Goal: Task Accomplishment & Management: Complete application form

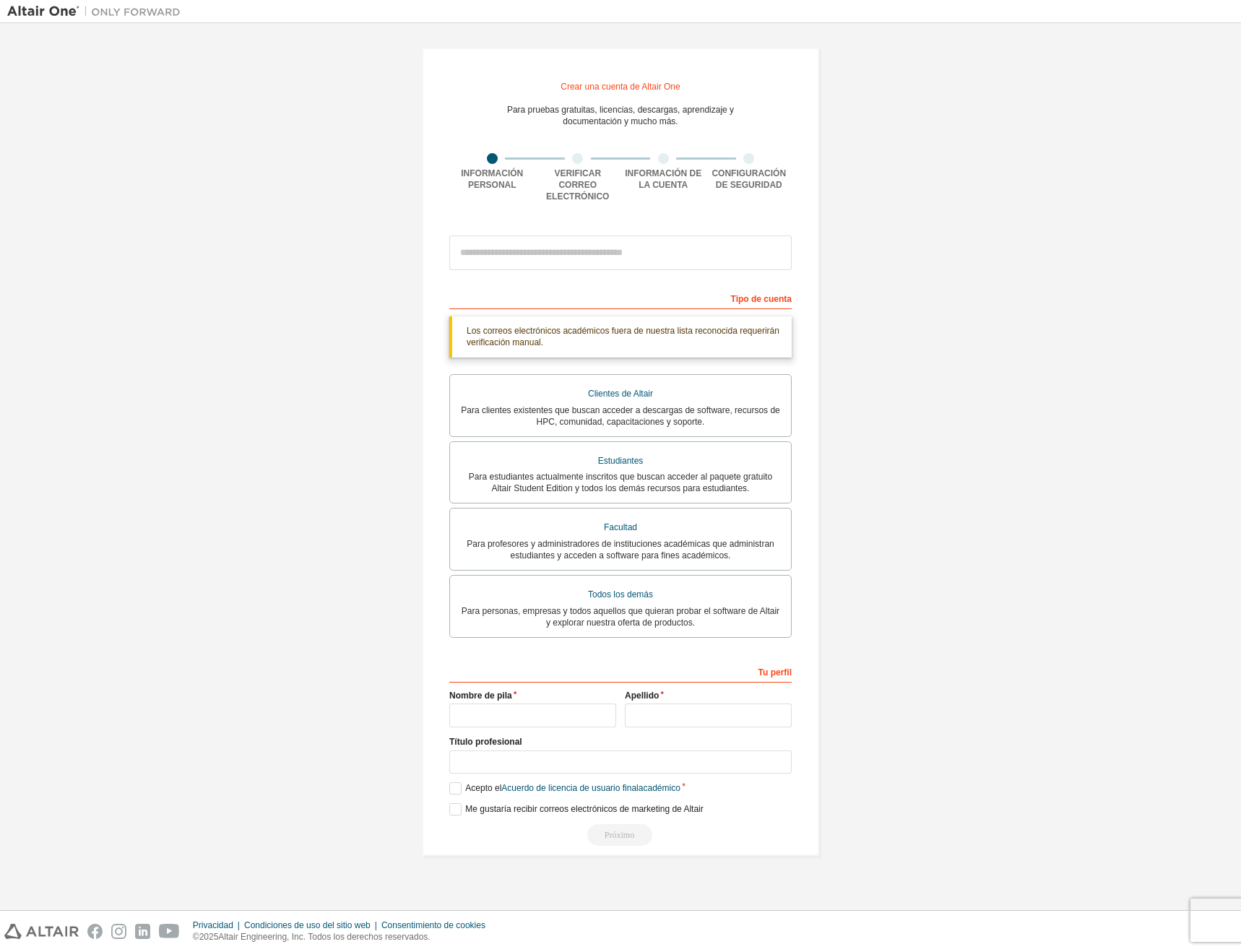
drag, startPoint x: 1068, startPoint y: 149, endPoint x: 1051, endPoint y: 430, distance: 281.5
click at [1051, 430] on div "Crear una cuenta de Altair One Para pruebas gratuitas, licencias, descargas, ap…" at bounding box center [620, 452] width 1227 height 843
click at [456, 786] on label "Acepto el Acuerdo de licencia de usuario final académico" at bounding box center [565, 788] width 231 height 12
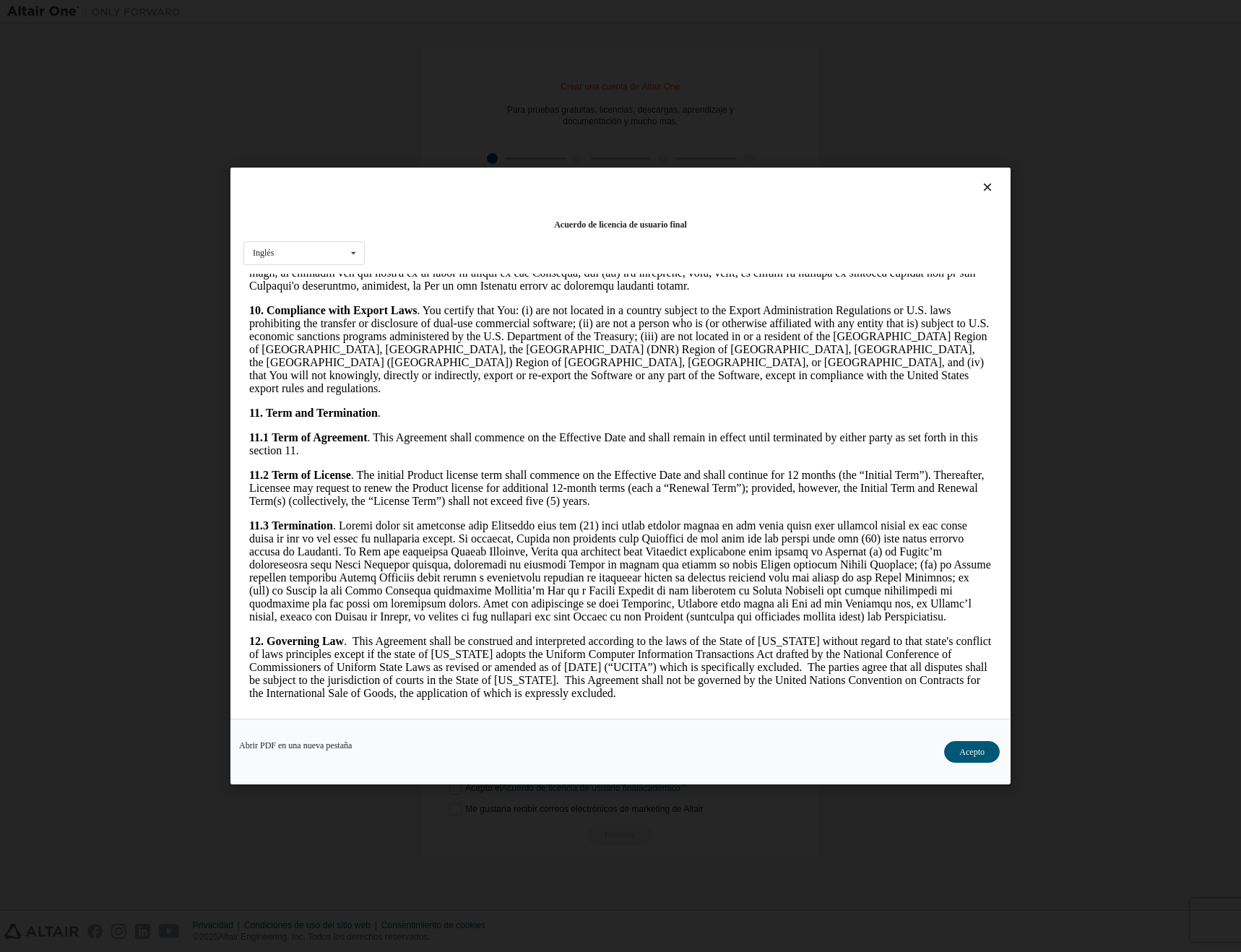
scroll to position [2163, 0]
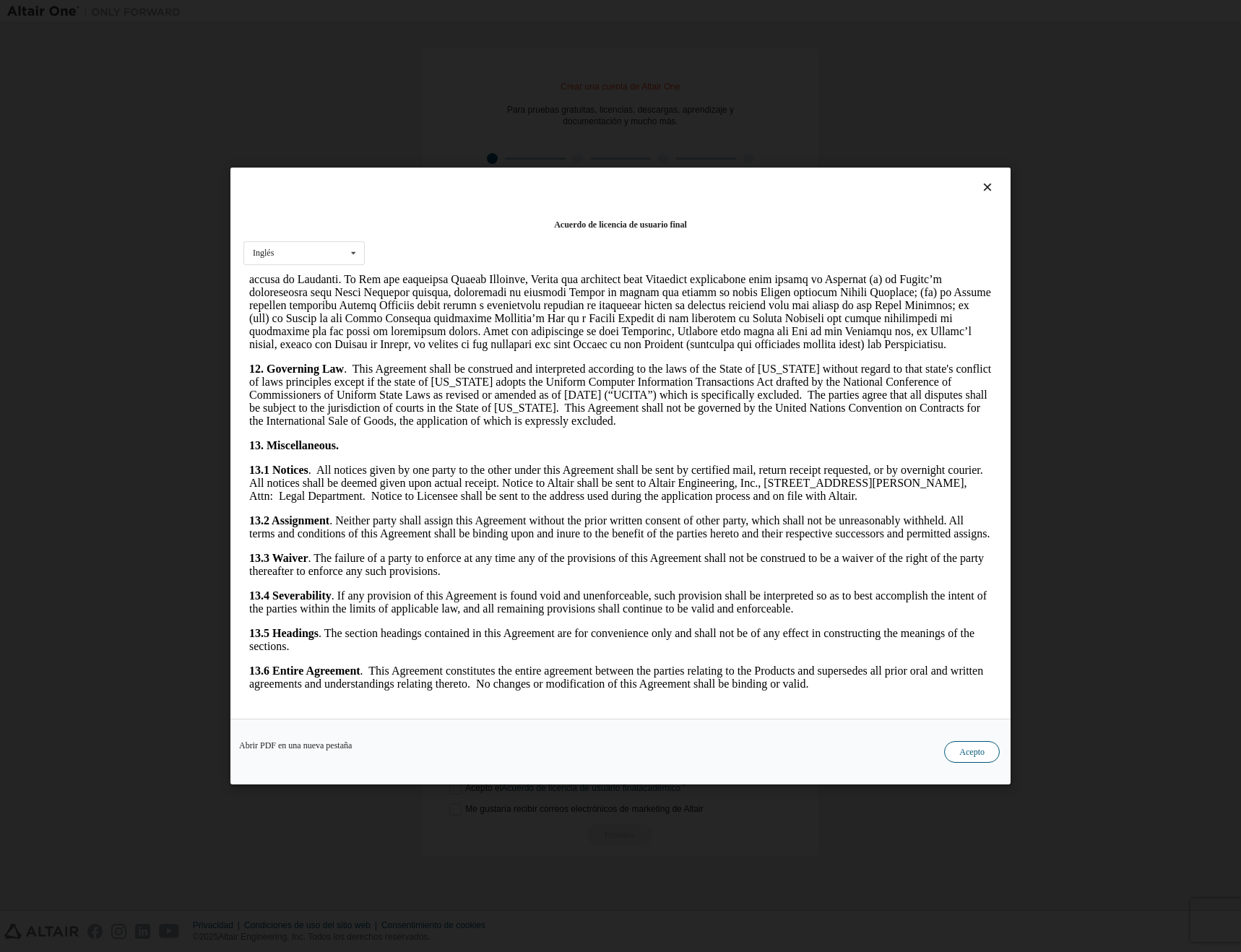
click at [981, 752] on font "Acepto" at bounding box center [972, 751] width 25 height 10
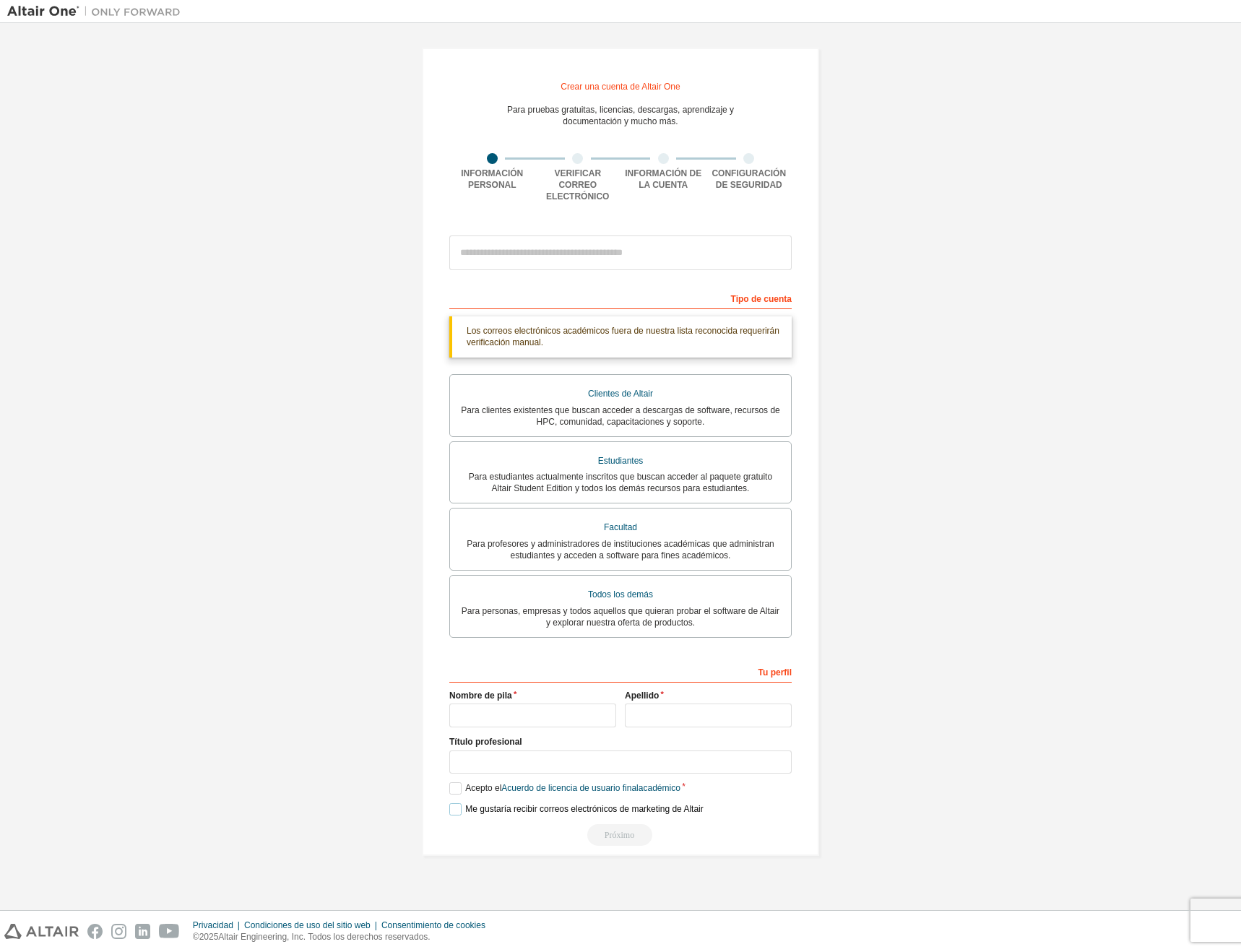
click at [456, 808] on label "Me gustaría recibir correos electrónicos de marketing de Altair" at bounding box center [577, 809] width 255 height 12
click at [1224, 891] on div "Crear una cuenta de Altair One Para pruebas gratuitas, licencias, descargas, ap…" at bounding box center [620, 467] width 1227 height 872
click at [540, 717] on input "text" at bounding box center [533, 715] width 167 height 24
drag, startPoint x: 562, startPoint y: 708, endPoint x: 348, endPoint y: 730, distance: 215.1
click at [361, 730] on div "**********" at bounding box center [620, 452] width 1227 height 843
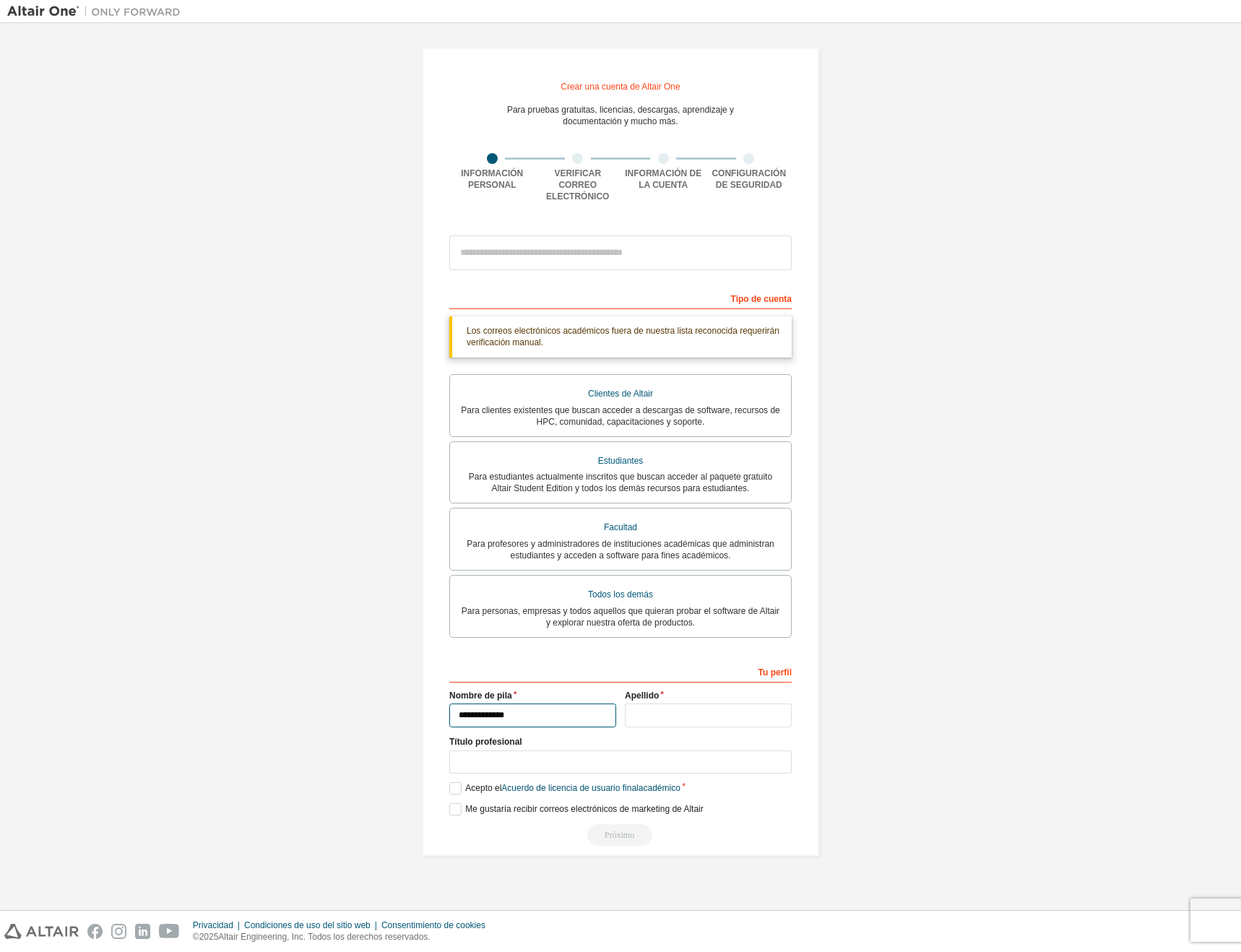
click at [485, 717] on input "**********" at bounding box center [533, 715] width 167 height 24
type input "**********"
click at [670, 709] on input "text" at bounding box center [708, 715] width 167 height 24
type input "*"
type input "**********"
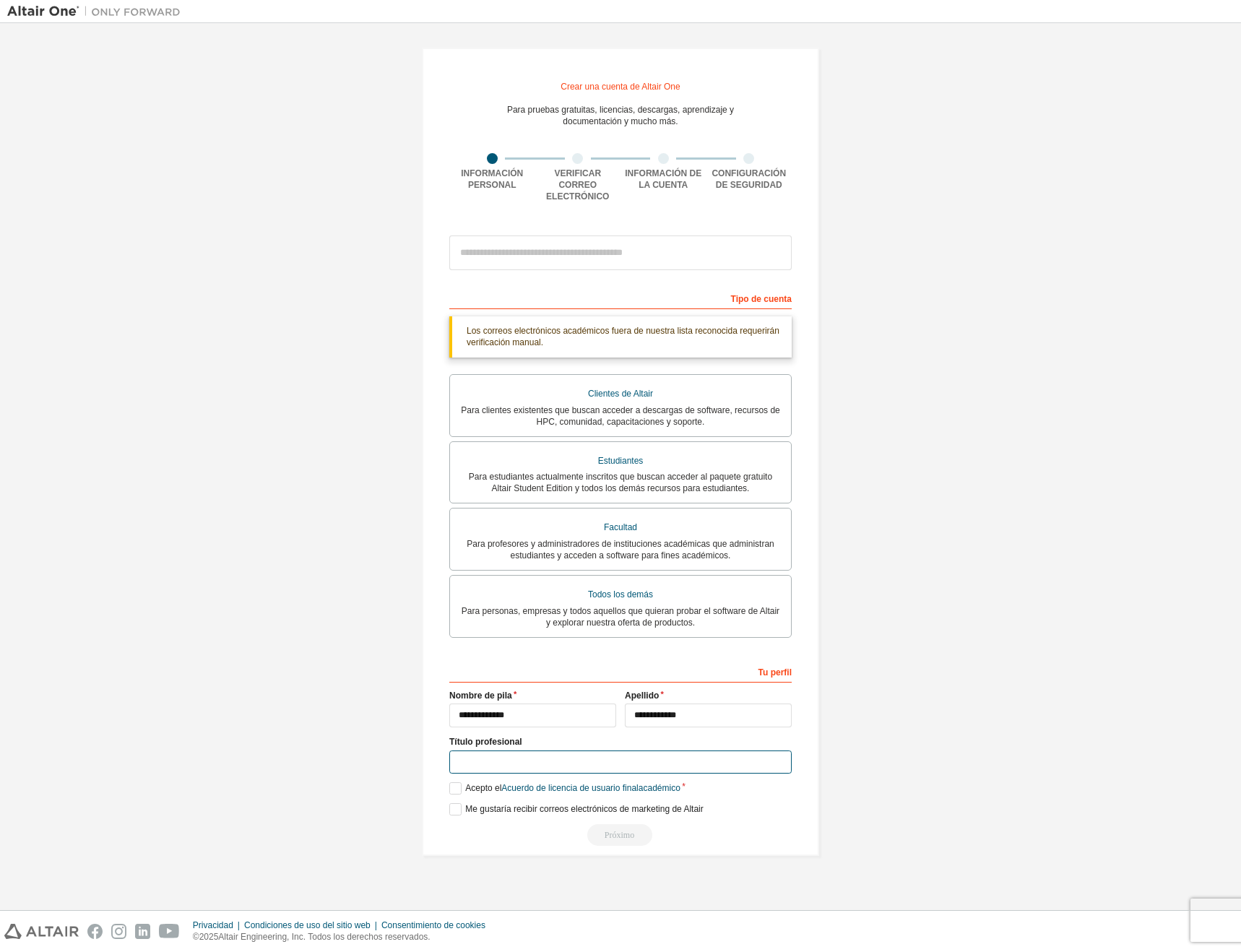
click at [529, 770] on input "text" at bounding box center [620, 762] width 343 height 24
click at [535, 765] on input "*" at bounding box center [620, 762] width 343 height 24
type input "**********"
click at [503, 693] on font "Nombre de pila" at bounding box center [481, 696] width 63 height 10
click at [516, 690] on label "Nombre de pila" at bounding box center [533, 696] width 167 height 12
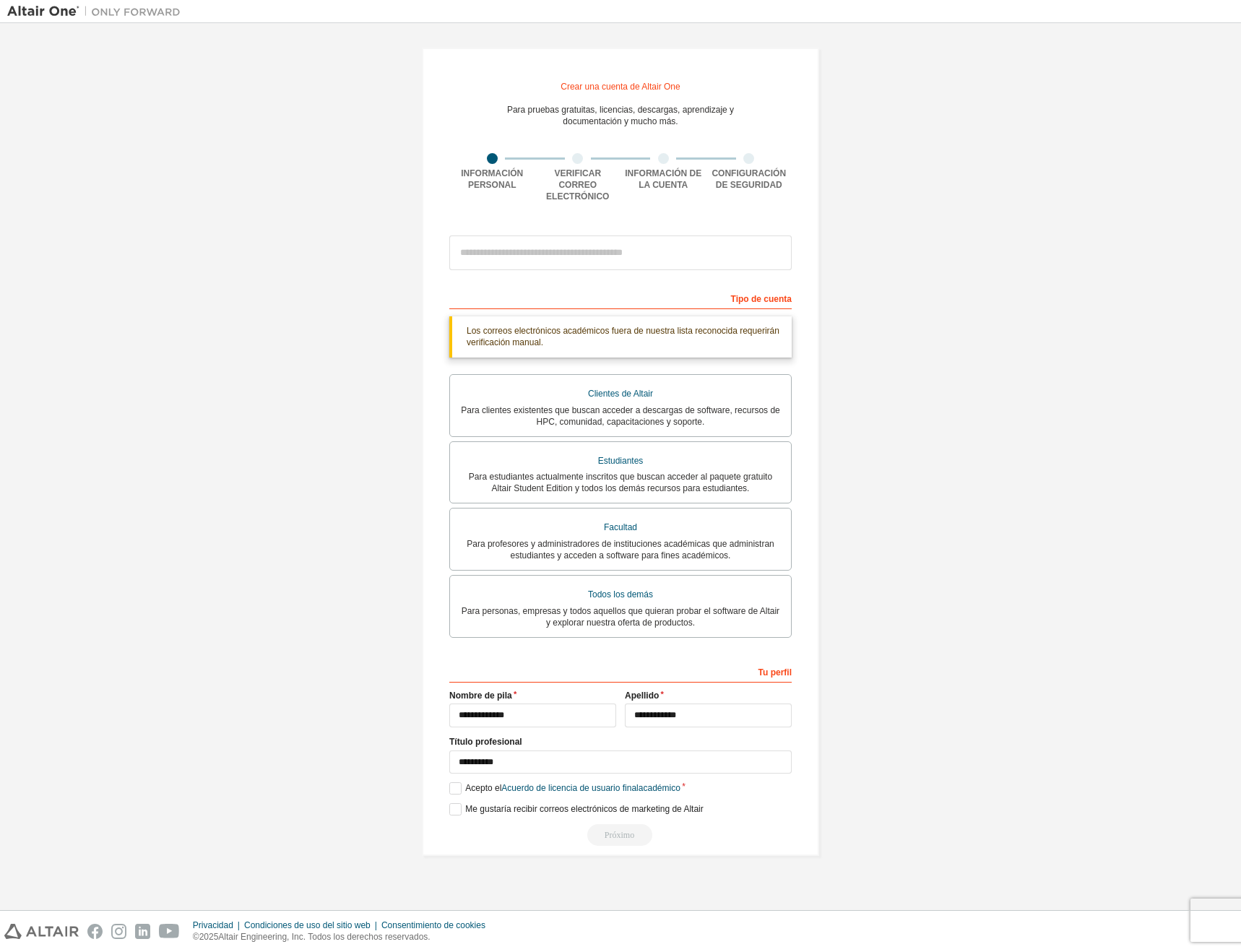
click at [516, 690] on label "Nombre de pila" at bounding box center [533, 696] width 167 height 12
click at [577, 659] on div "Tu perfil" at bounding box center [620, 671] width 343 height 23
click at [584, 669] on div "Tu perfil" at bounding box center [620, 671] width 343 height 23
click at [551, 257] on input "email" at bounding box center [620, 253] width 343 height 35
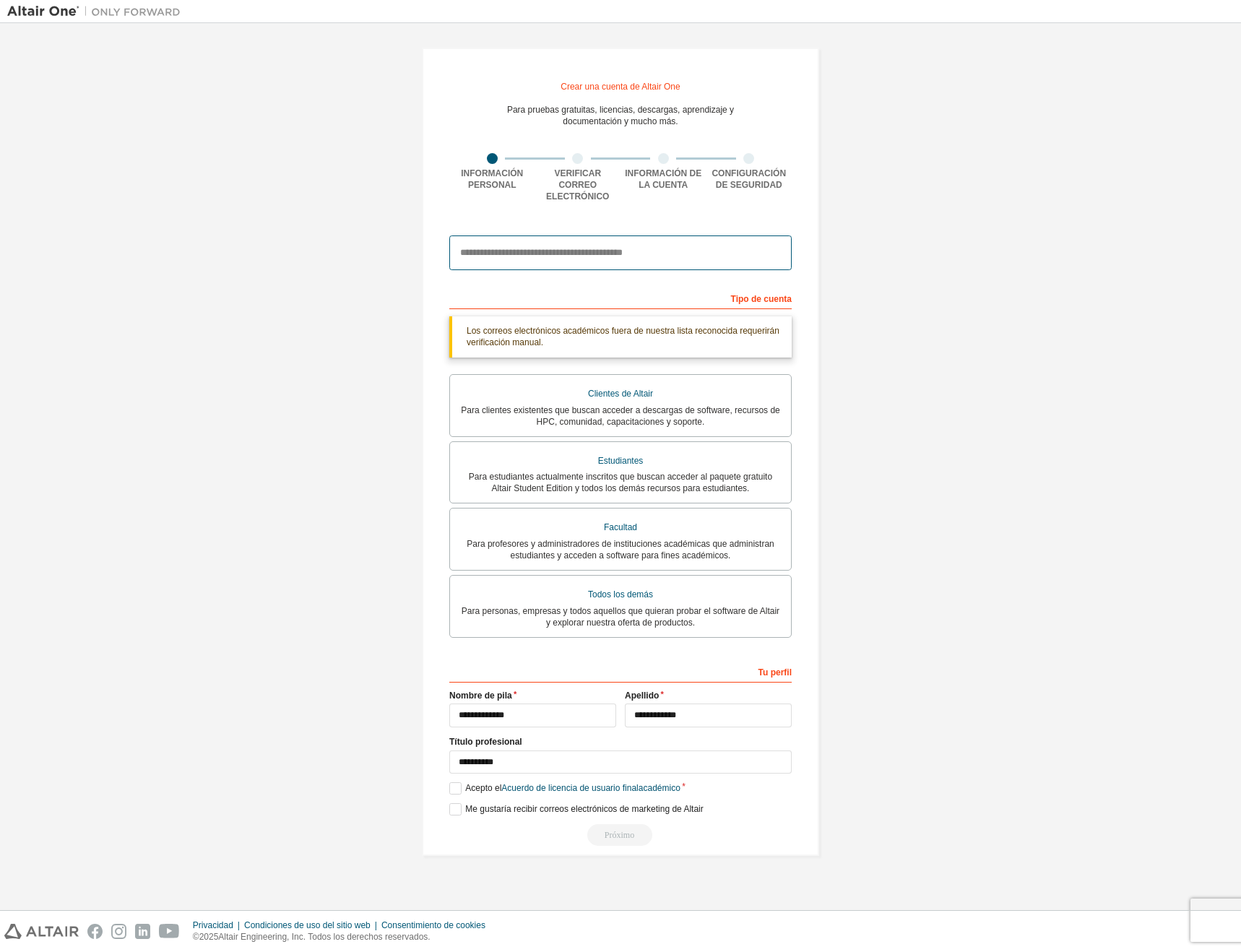
click at [539, 255] on input "email" at bounding box center [620, 253] width 343 height 35
click at [592, 246] on input "email" at bounding box center [620, 253] width 343 height 35
type input "*"
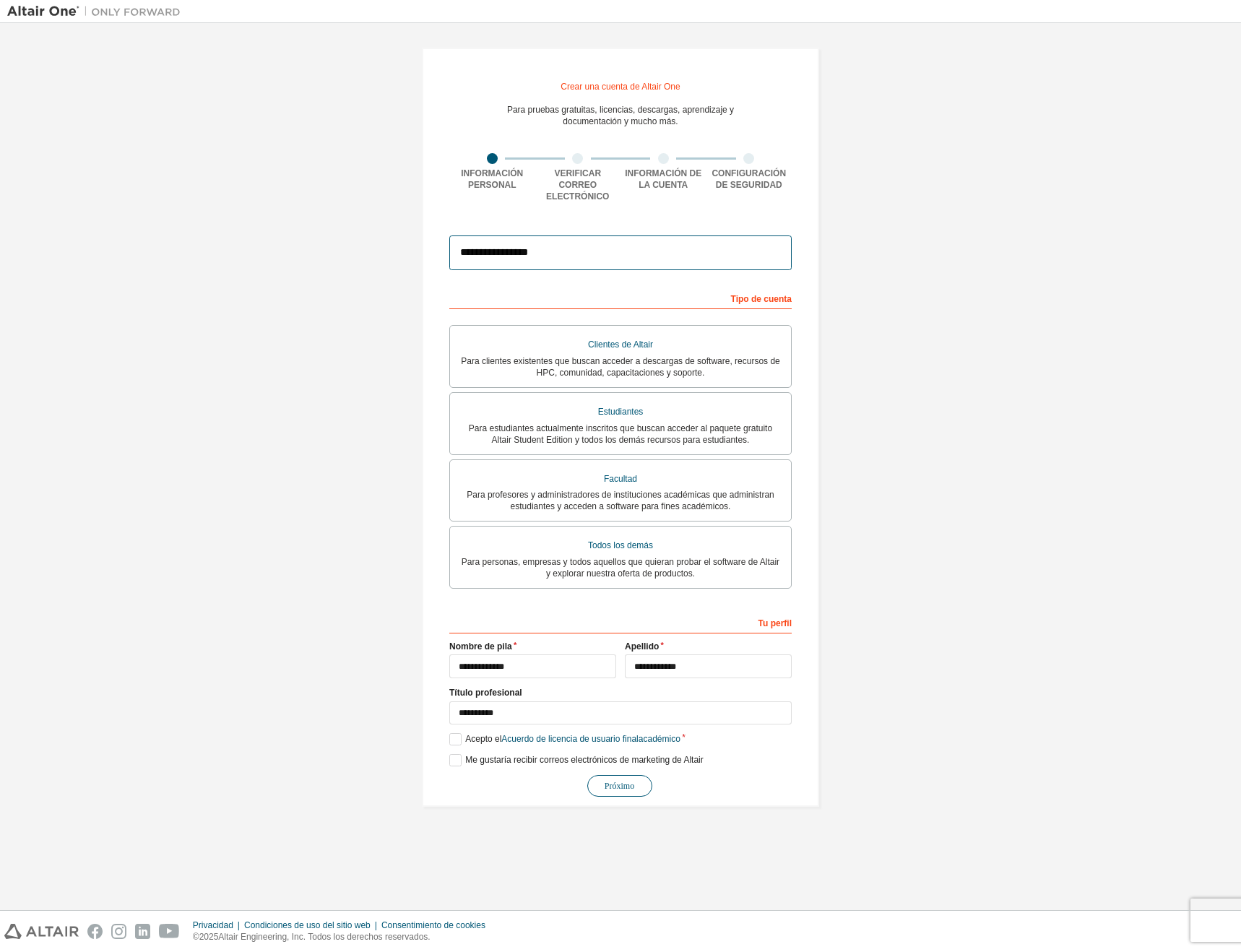
type input "**********"
click at [615, 788] on button "Próximo" at bounding box center [620, 785] width 65 height 22
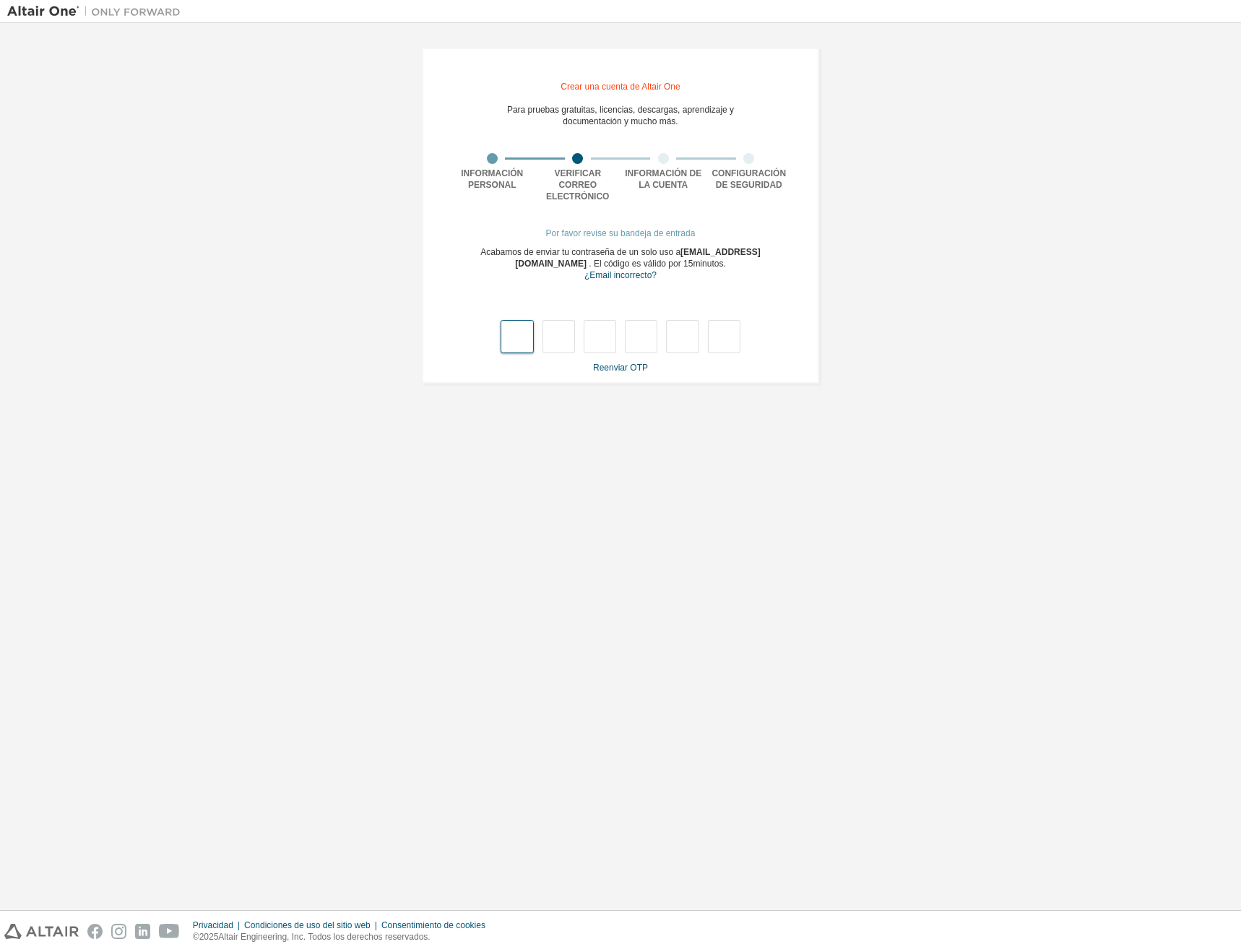
click at [528, 320] on input "text" at bounding box center [517, 337] width 32 height 33
type input "*"
click at [631, 332] on input "text" at bounding box center [640, 337] width 32 height 33
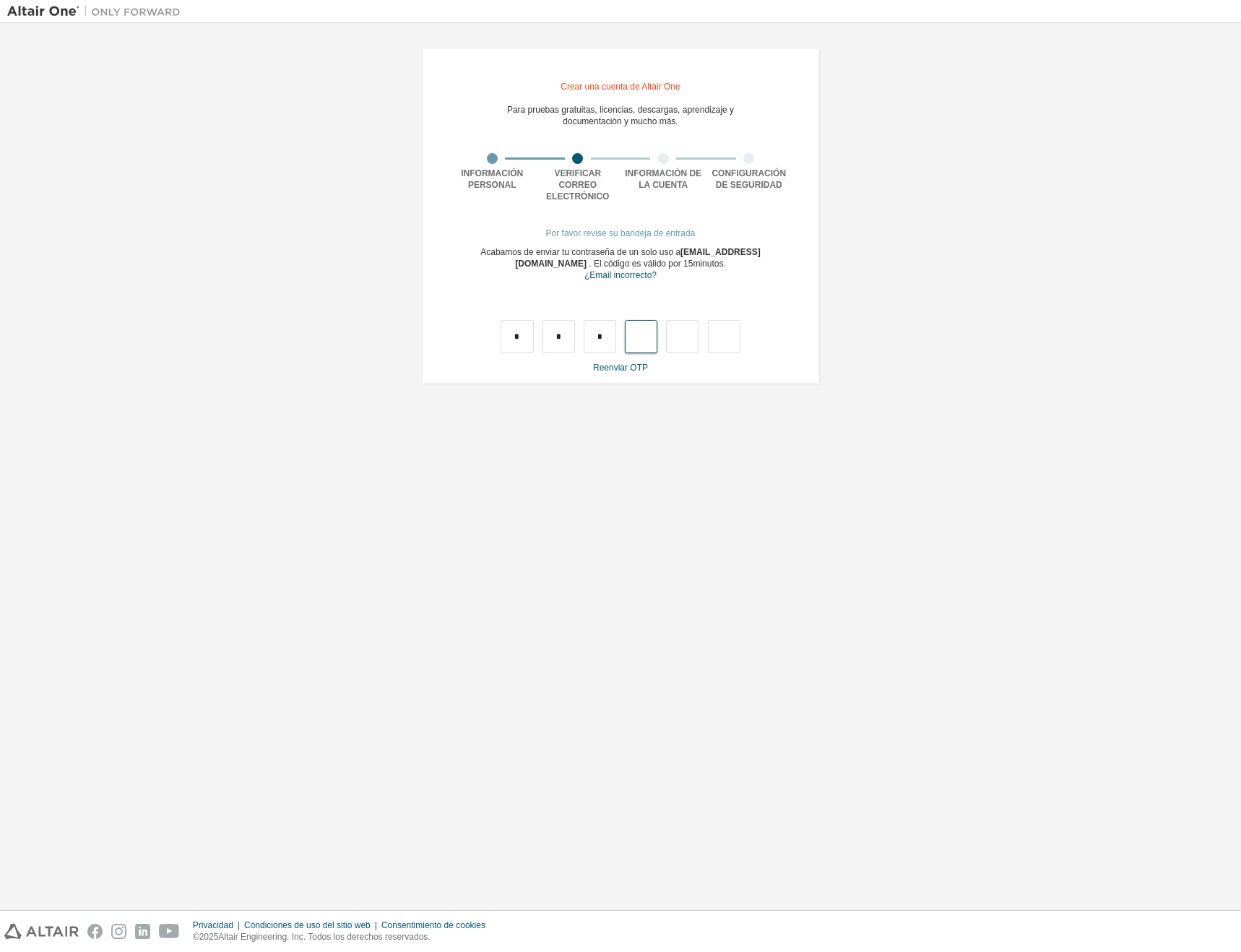
type input "*"
